Goal: Find specific page/section: Find specific page/section

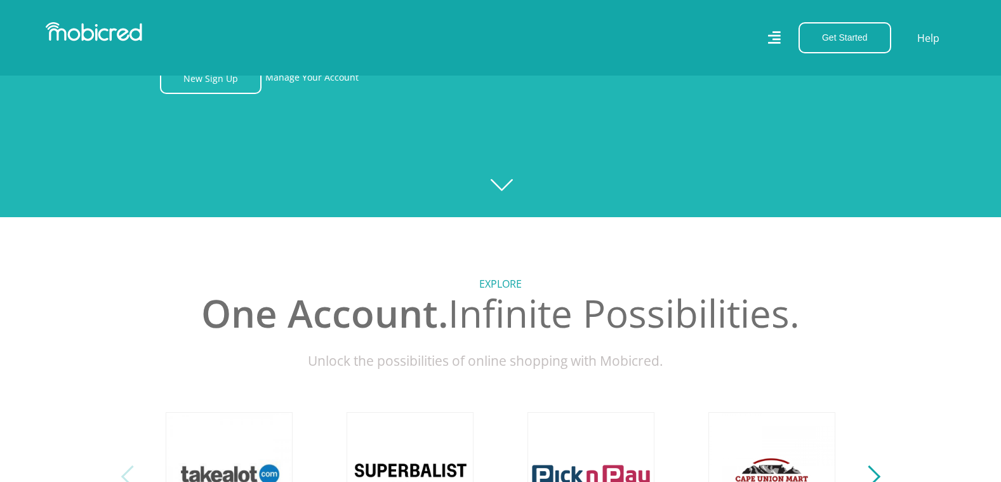
scroll to position [444, 0]
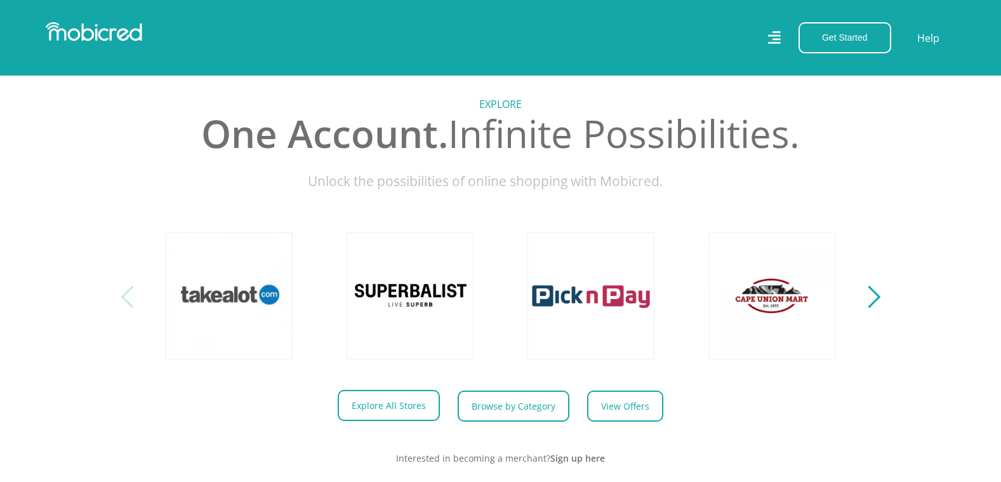
click at [388, 416] on link "Explore All Stores" at bounding box center [389, 405] width 102 height 31
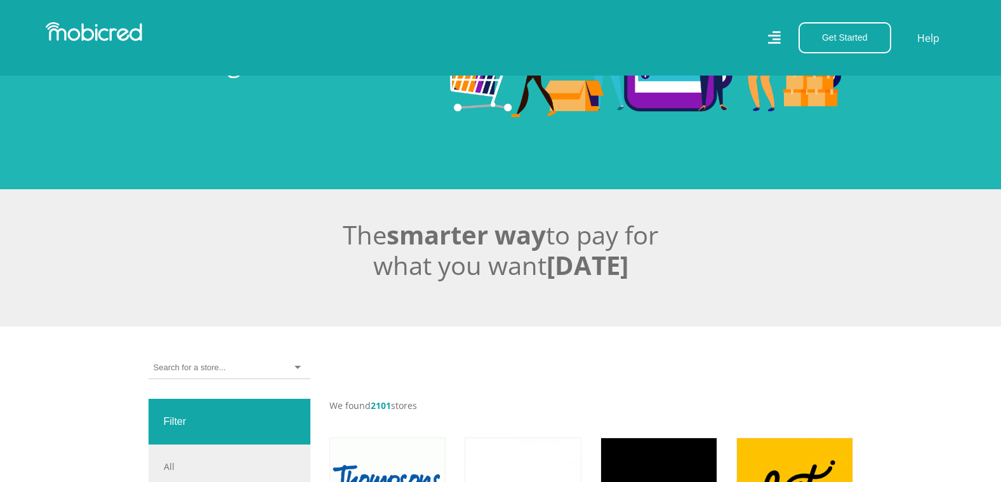
scroll to position [254, 0]
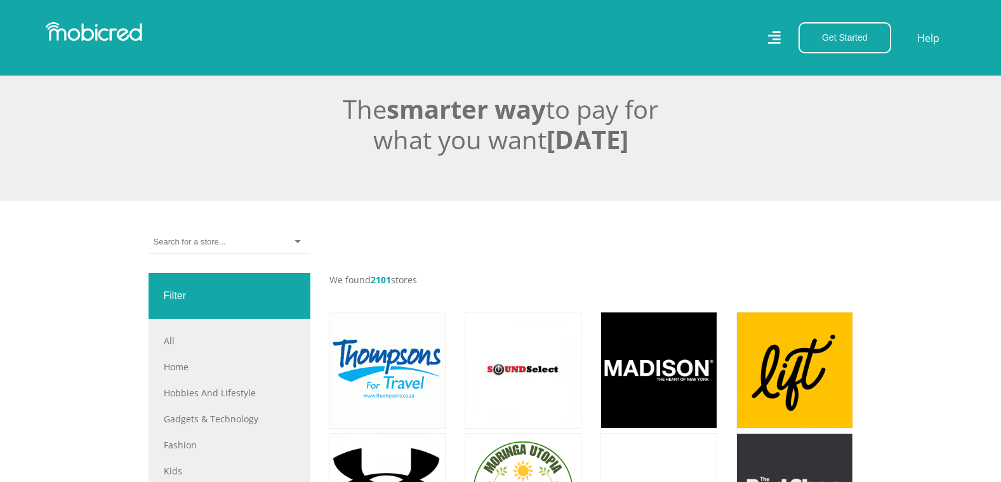
click at [211, 238] on input "select-one" at bounding box center [190, 241] width 72 height 11
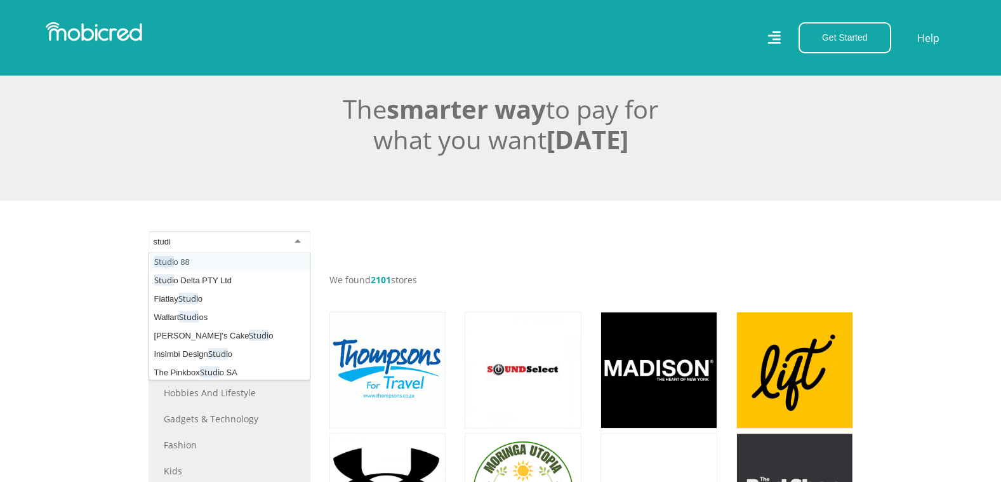
type input "studio"
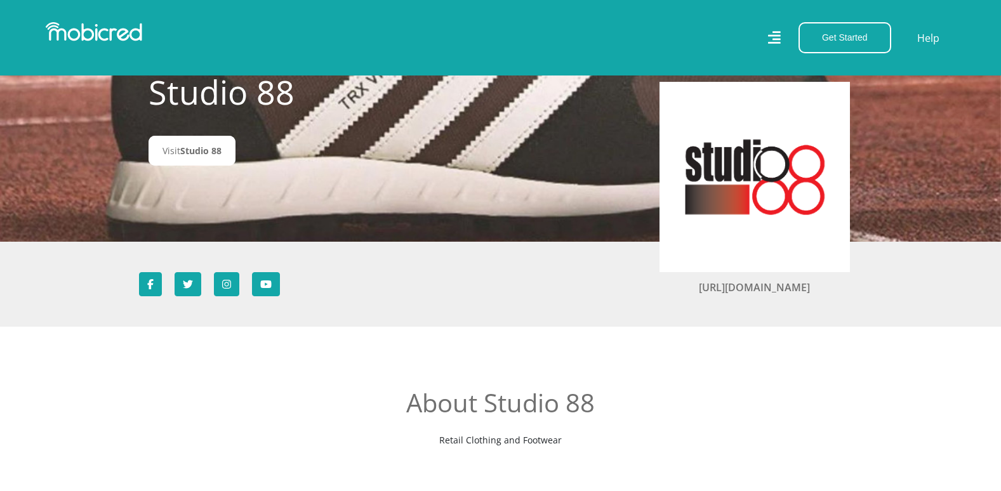
scroll to position [63, 0]
